Goal: Information Seeking & Learning: Learn about a topic

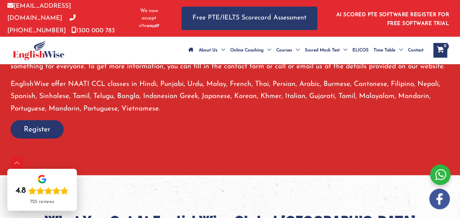
scroll to position [648, 0]
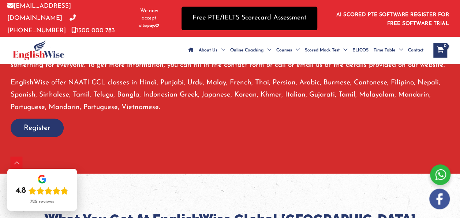
click at [235, 21] on link "Free PTE/IELTS Scorecard Assessment" at bounding box center [250, 18] width 136 height 23
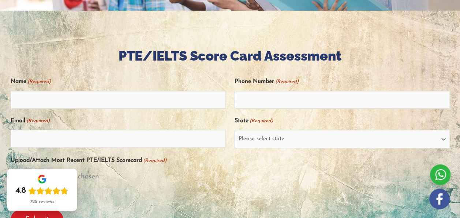
scroll to position [110, 0]
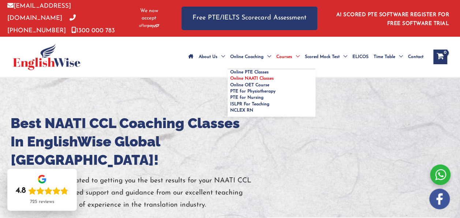
click at [230, 81] on span "Online NAATI Classes" at bounding box center [252, 78] width 44 height 4
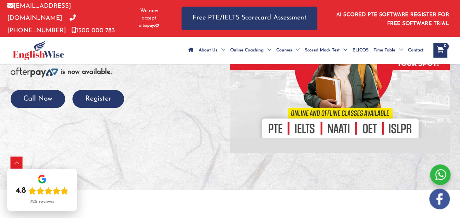
scroll to position [147, 0]
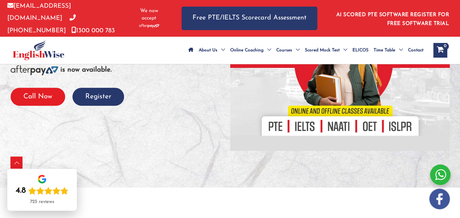
click at [47, 105] on button "Call Now" at bounding box center [38, 97] width 55 height 18
click at [381, 12] on link "AI SCORED PTE SOFTWARE REGISTER FOR FREE SOFTWARE TRIAL" at bounding box center [393, 19] width 113 height 14
